Goal: Information Seeking & Learning: Learn about a topic

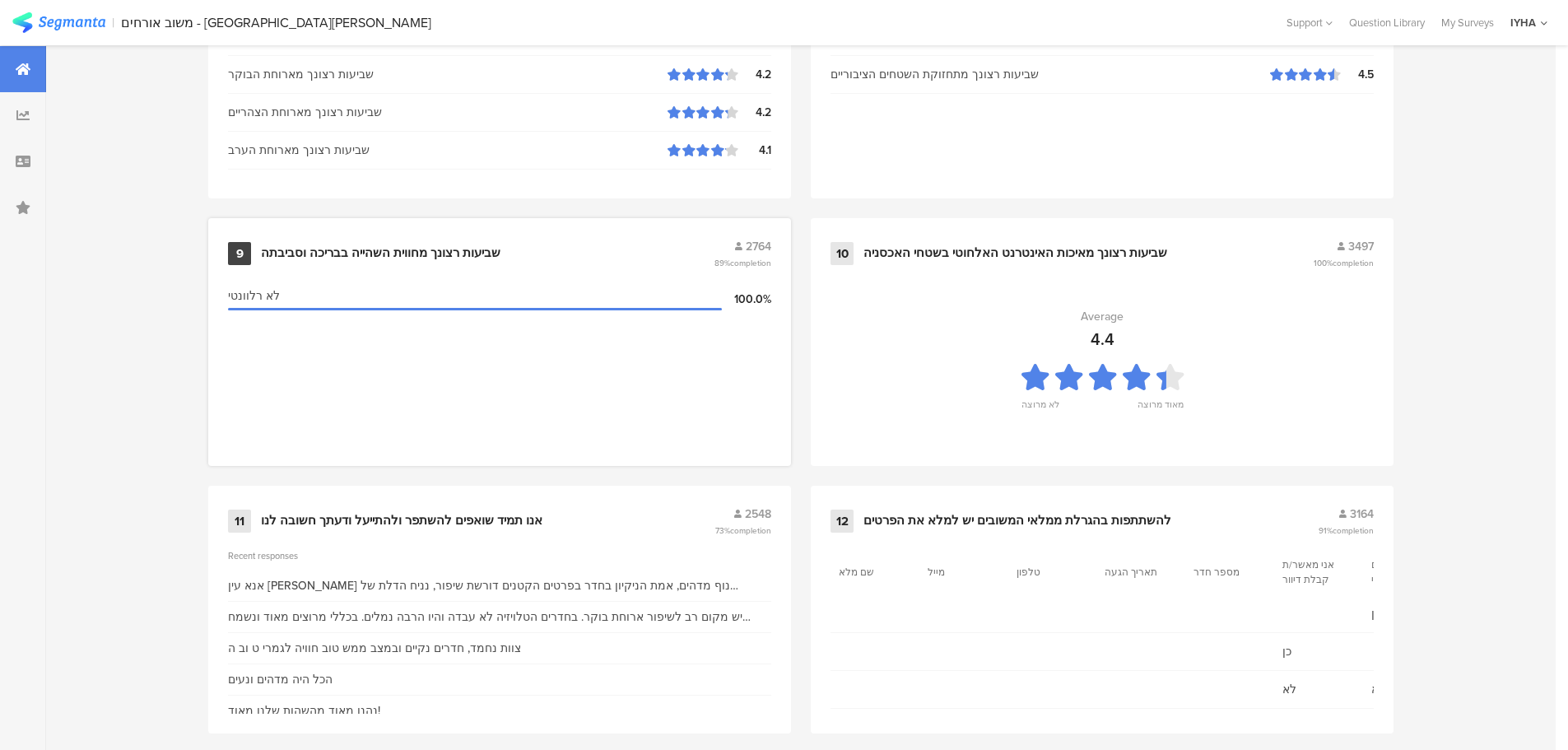
scroll to position [1665, 0]
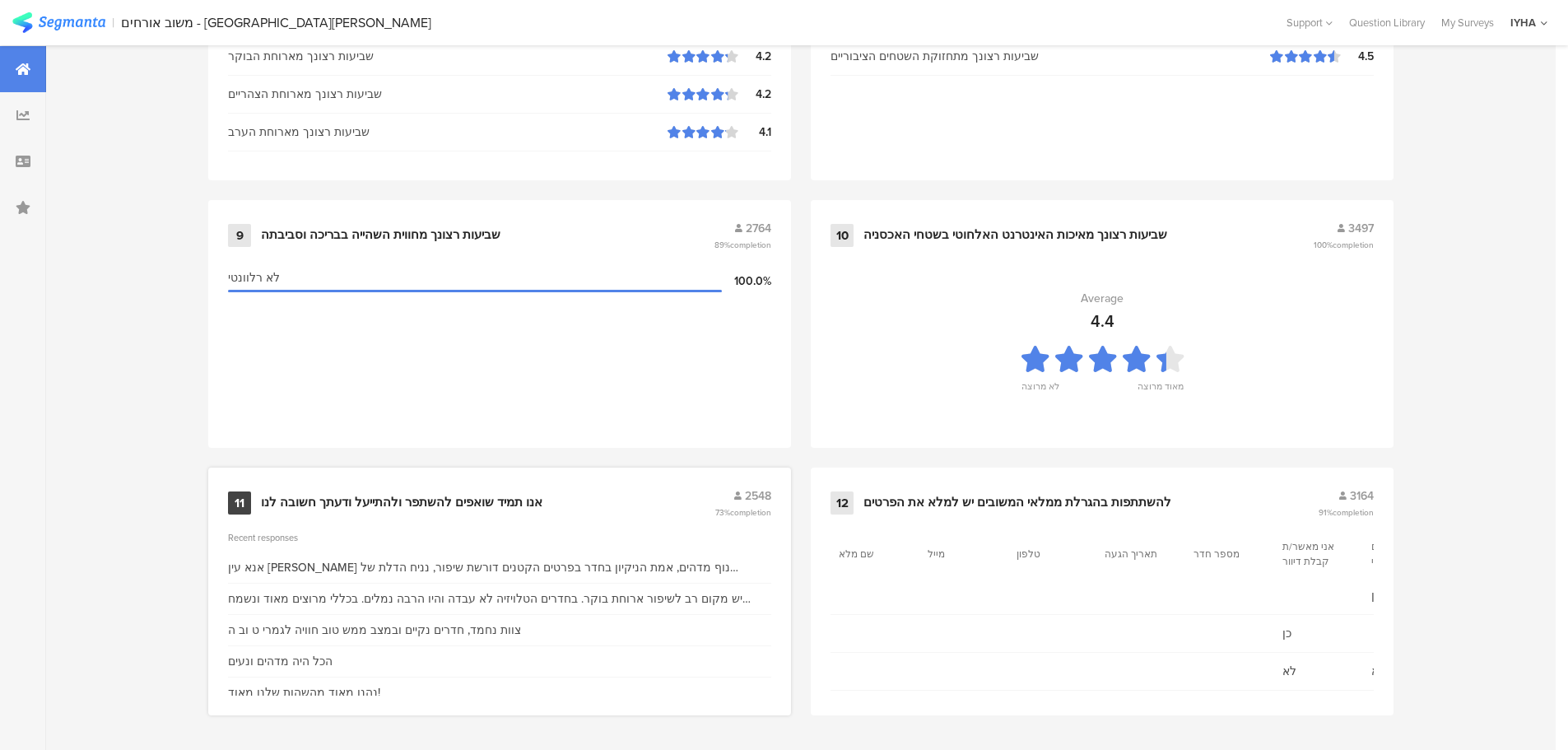
click at [404, 503] on div "אנו תמיד שואפים להשתפר ולהתייעל ודעתך חשובה לנו" at bounding box center [401, 503] width 282 height 17
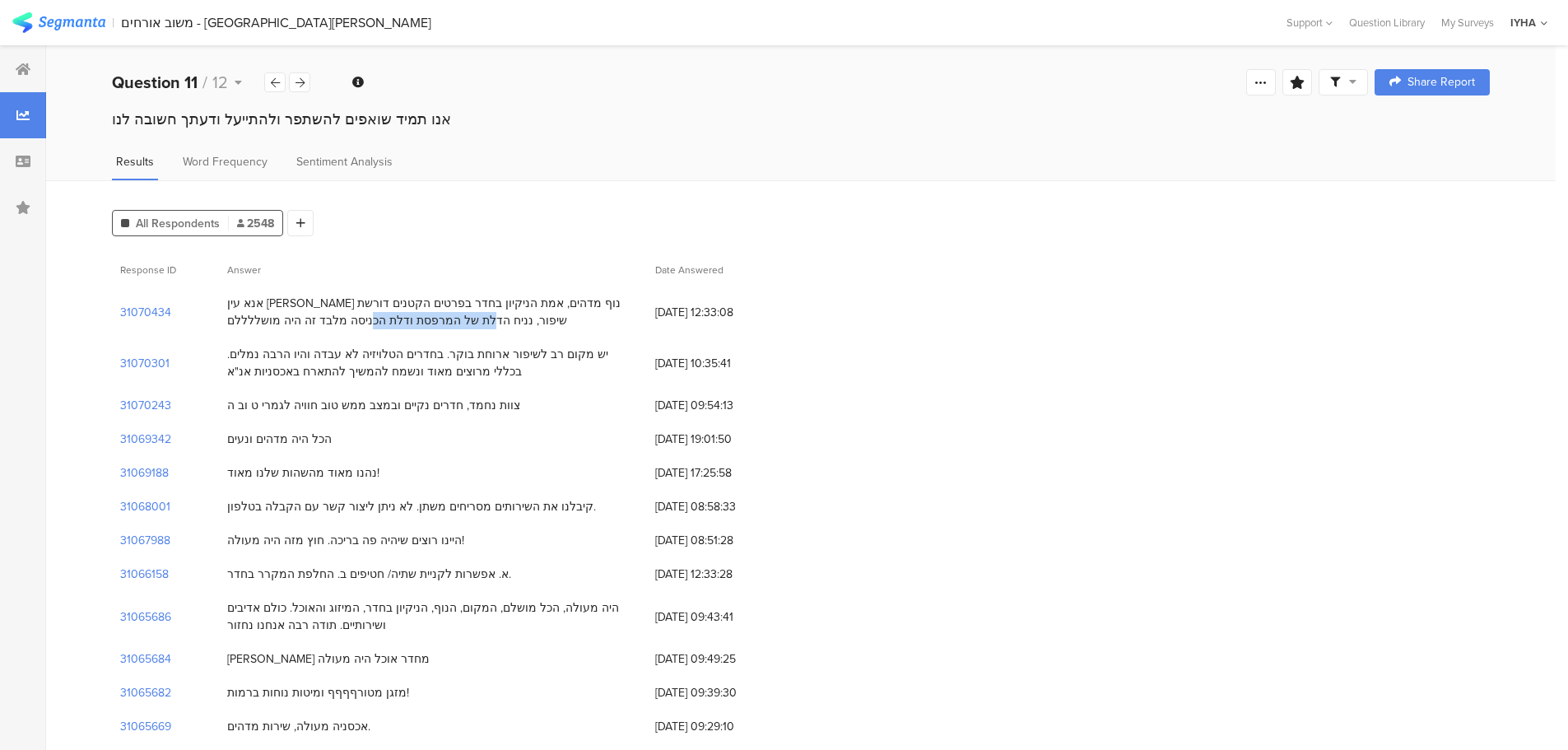
drag, startPoint x: 614, startPoint y: 303, endPoint x: 336, endPoint y: 333, distance: 279.6
click at [336, 333] on div "אנא עין [PERSON_NAME] נוף מדהים, אמת הניקיון בחדר בפרטים הקטנים דורשת שיפור, ננ…" at bounding box center [432, 312] width 428 height 51
drag, startPoint x: 228, startPoint y: 302, endPoint x: 562, endPoint y: 323, distance: 334.7
click at [562, 323] on div "אנא עין [PERSON_NAME] נוף מדהים, אמת הניקיון בחדר בפרטים הקטנים דורשת שיפור, ננ…" at bounding box center [433, 312] width 411 height 35
drag, startPoint x: 228, startPoint y: 355, endPoint x: 441, endPoint y: 382, distance: 214.7
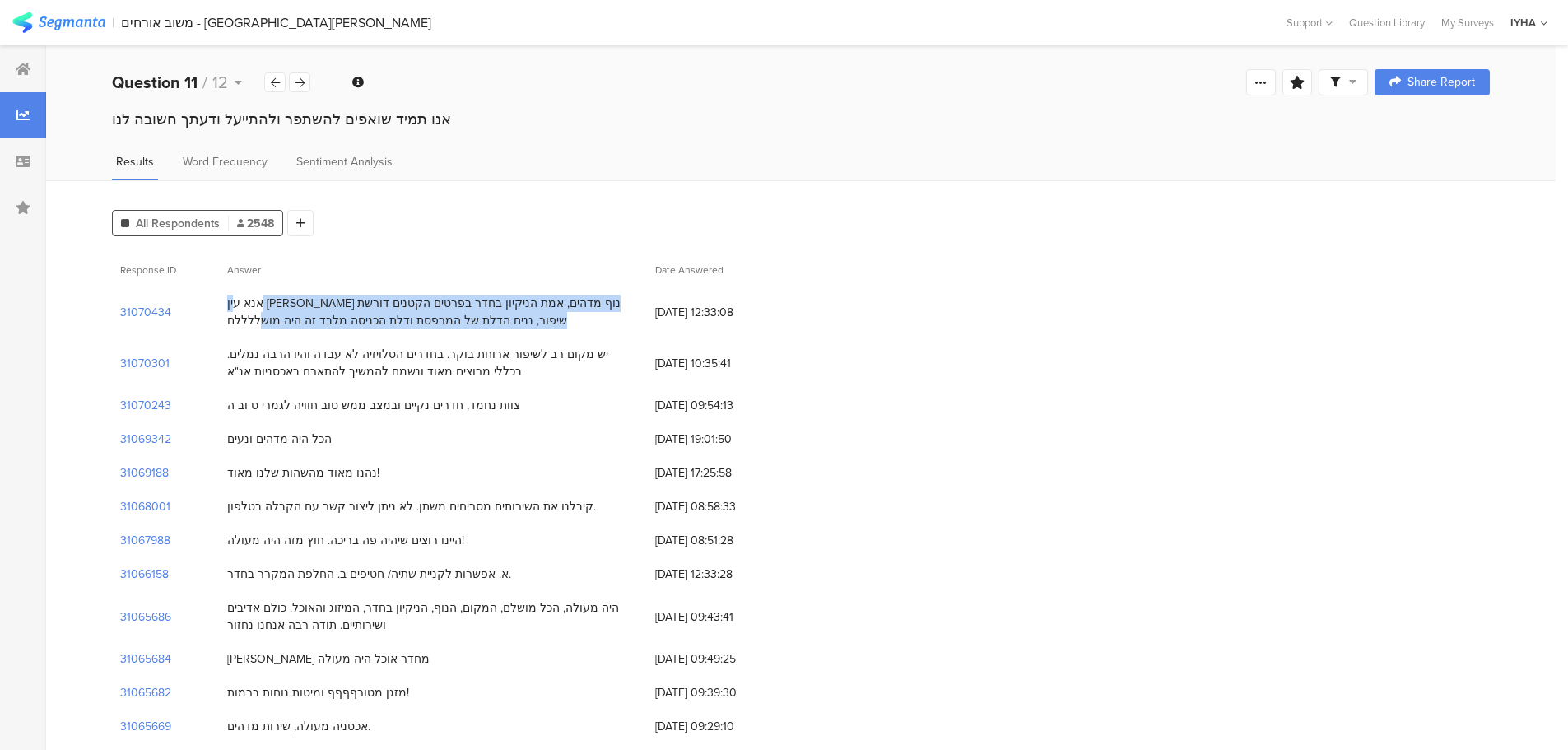
click at [441, 382] on div "יש מקום רב לשיפור ארוחת בוקר. בחדרים הטלויזיה לא עבדה והיו הרבה נמלים. בכללי מר…" at bounding box center [432, 363] width 428 height 51
drag, startPoint x: 229, startPoint y: 403, endPoint x: 522, endPoint y: 400, distance: 293.0
click at [522, 400] on div "צוות נחמד, חדרים נקיים ובמצב ממש טוב חוויה לגמרי ט וב ה" at bounding box center [432, 406] width 428 height 34
